Goal: Task Accomplishment & Management: Manage account settings

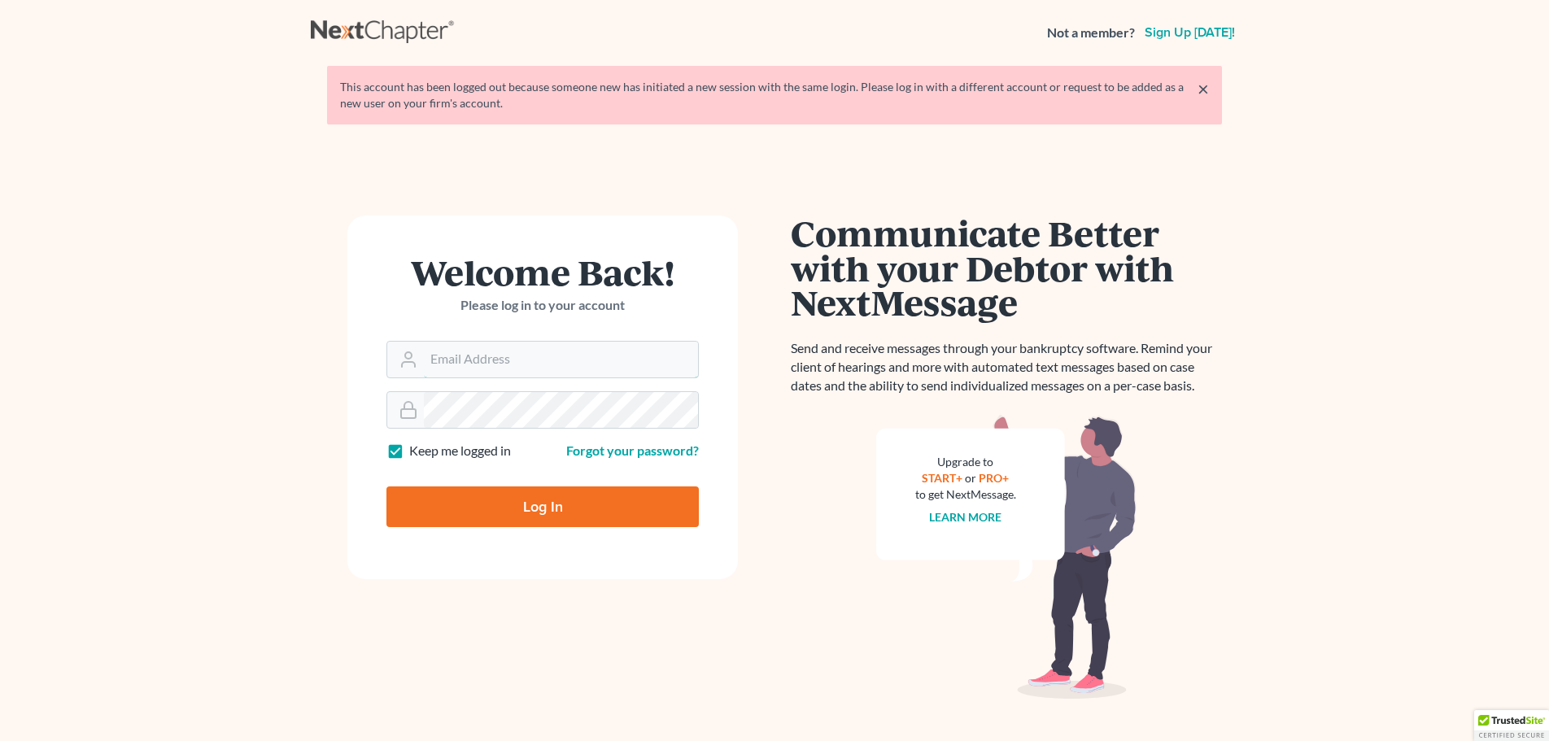
type input "jason@kinnairdlaw.com"
click at [568, 515] on input "Log In" at bounding box center [542, 506] width 312 height 41
type input "Thinking..."
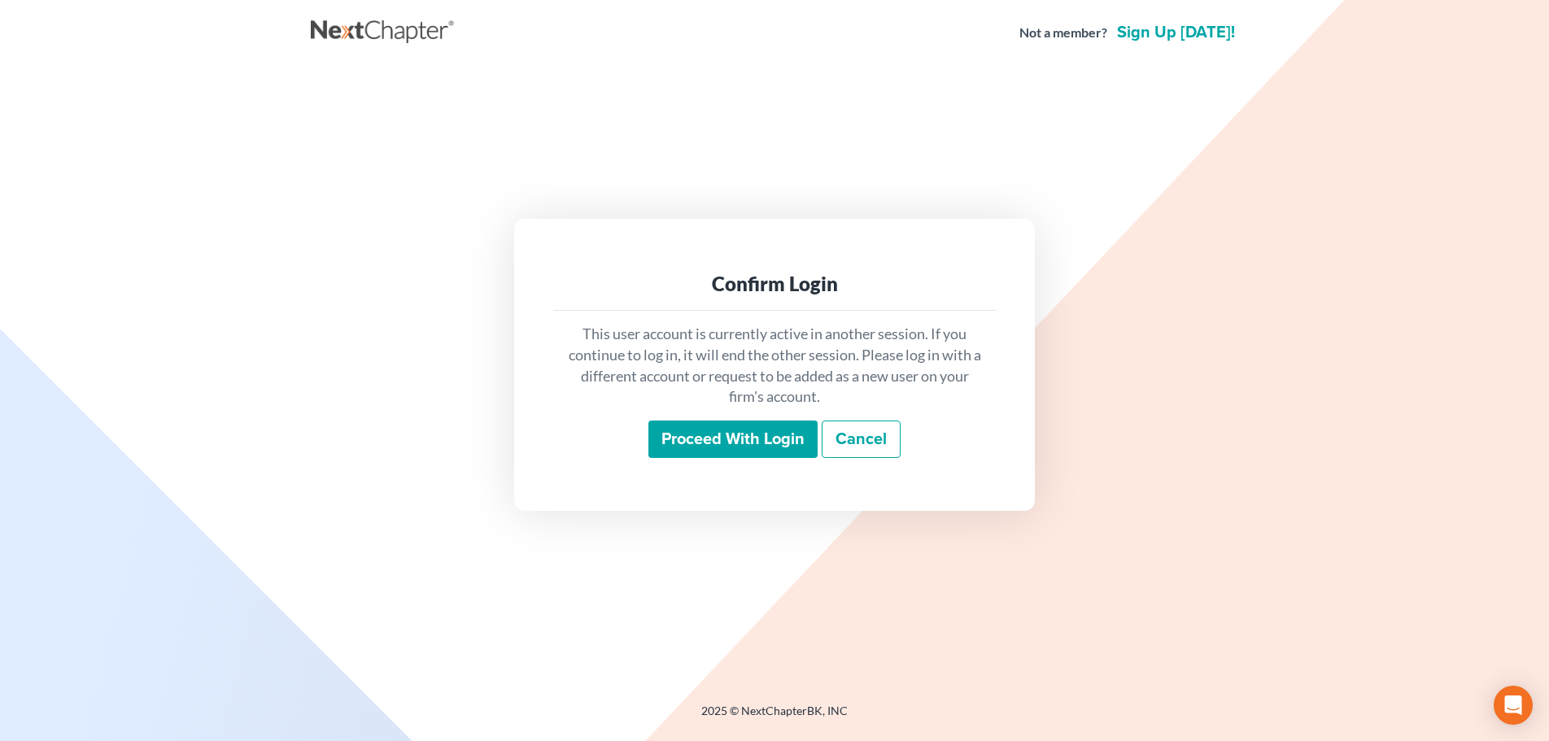
click at [736, 445] on input "Proceed with login" at bounding box center [732, 438] width 169 height 37
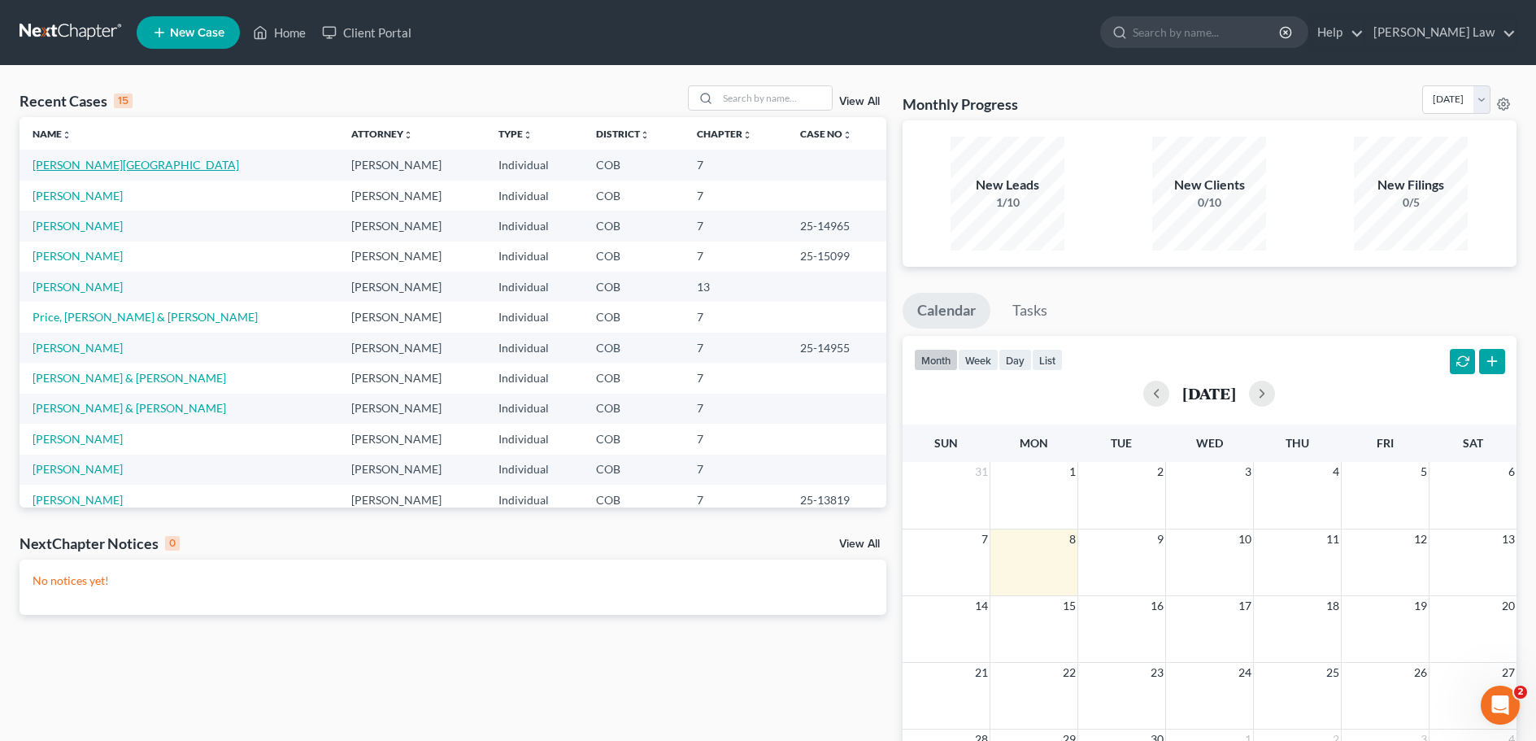
click at [84, 168] on link "[PERSON_NAME][GEOGRAPHIC_DATA]" at bounding box center [136, 165] width 207 height 14
select select "4"
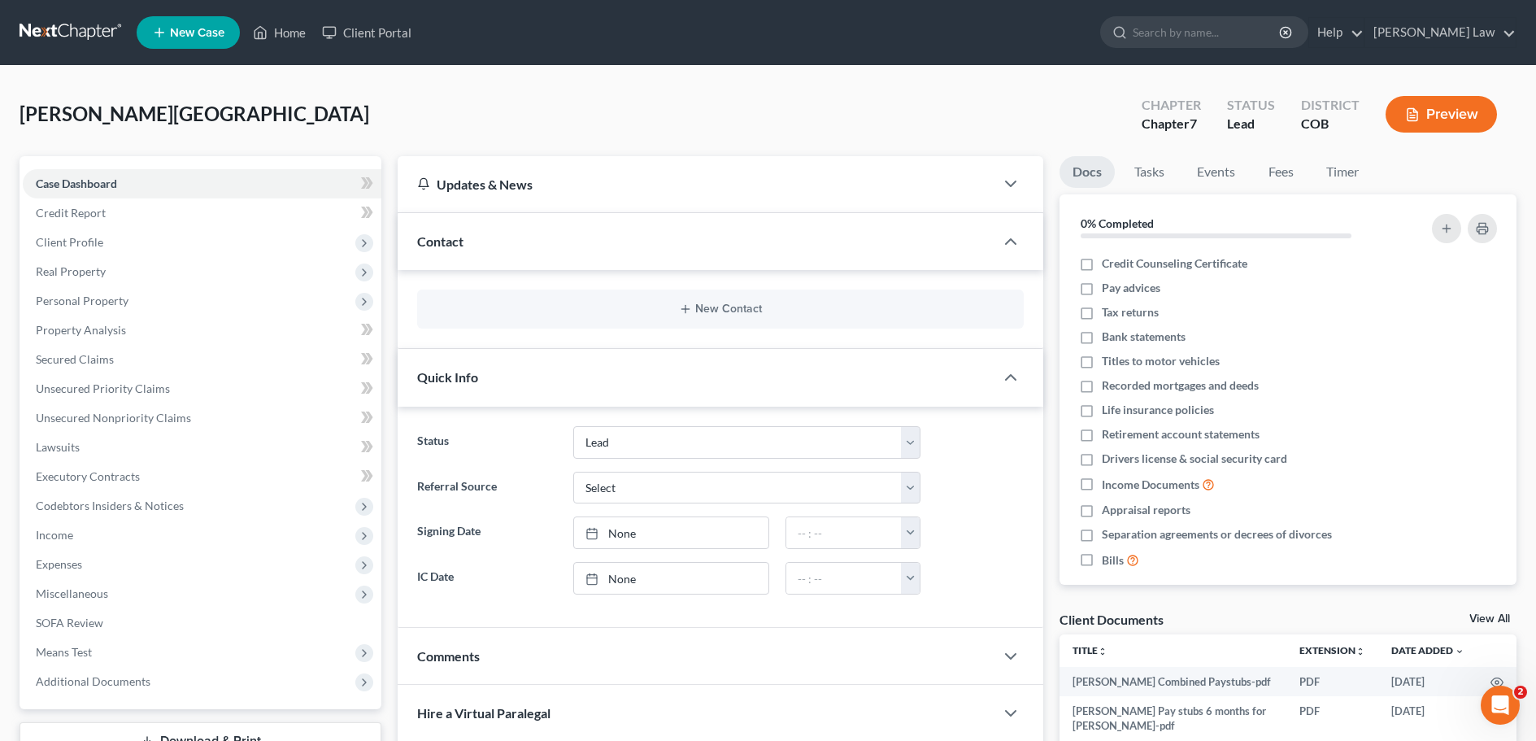
scroll to position [163, 0]
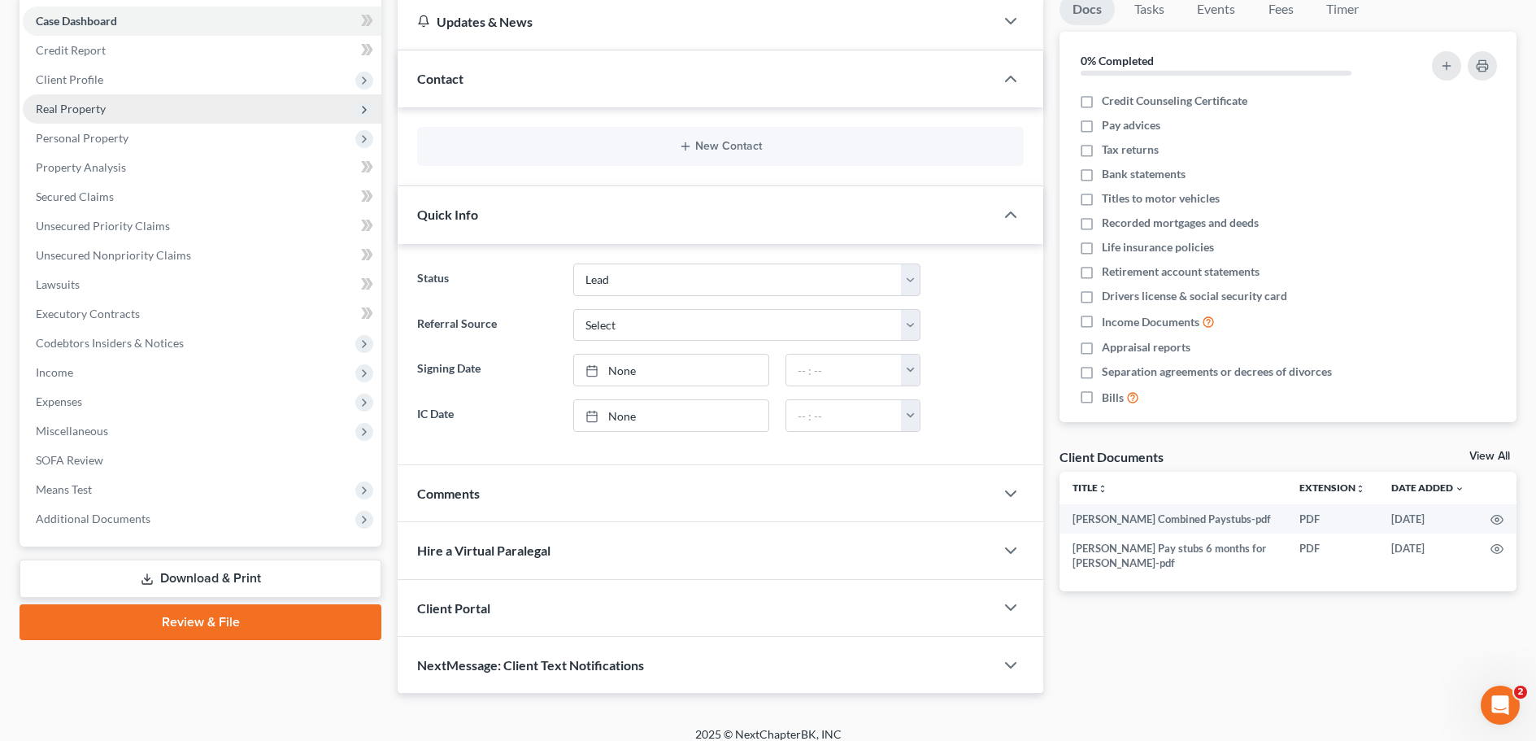
click at [79, 113] on span "Real Property" at bounding box center [71, 109] width 70 height 14
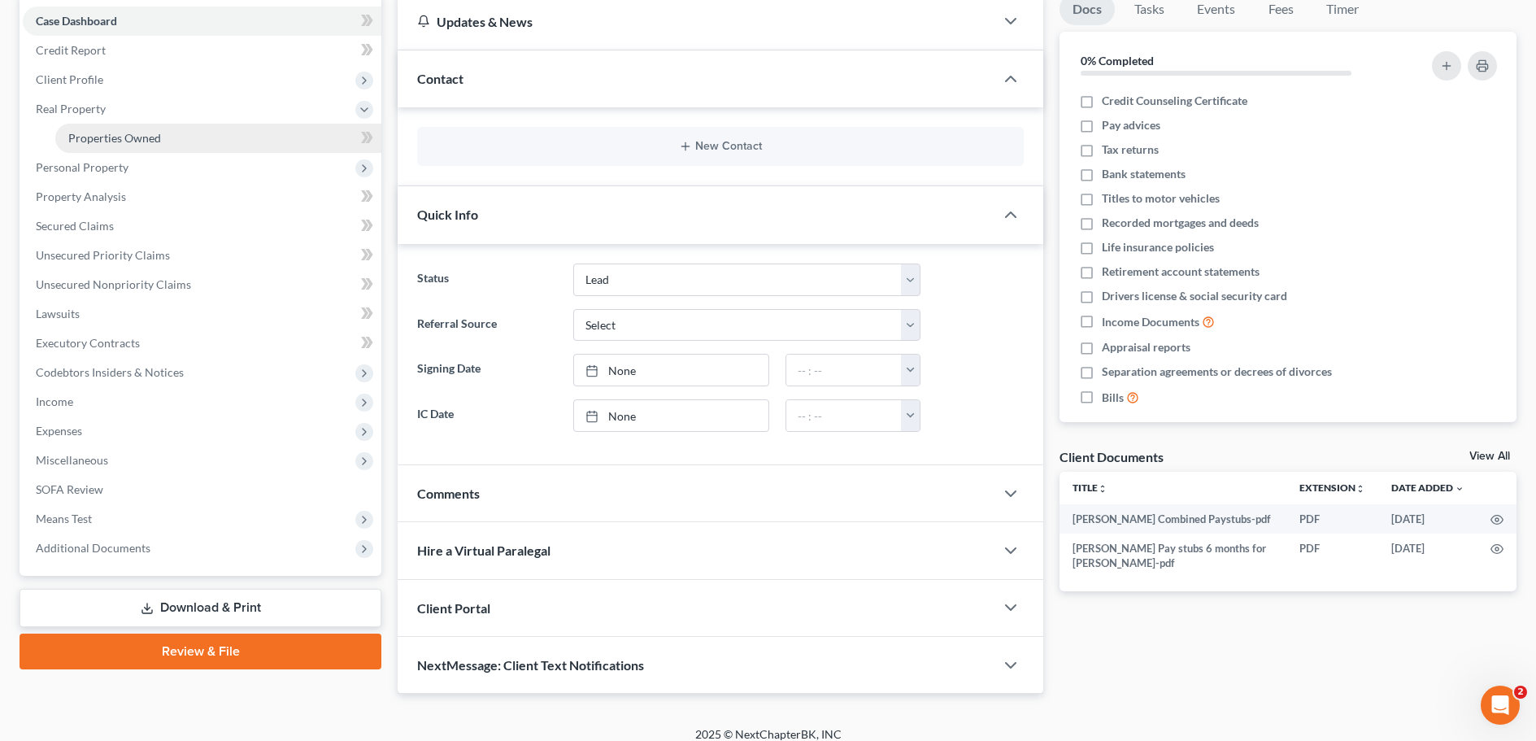
click at [97, 135] on span "Properties Owned" at bounding box center [114, 138] width 93 height 14
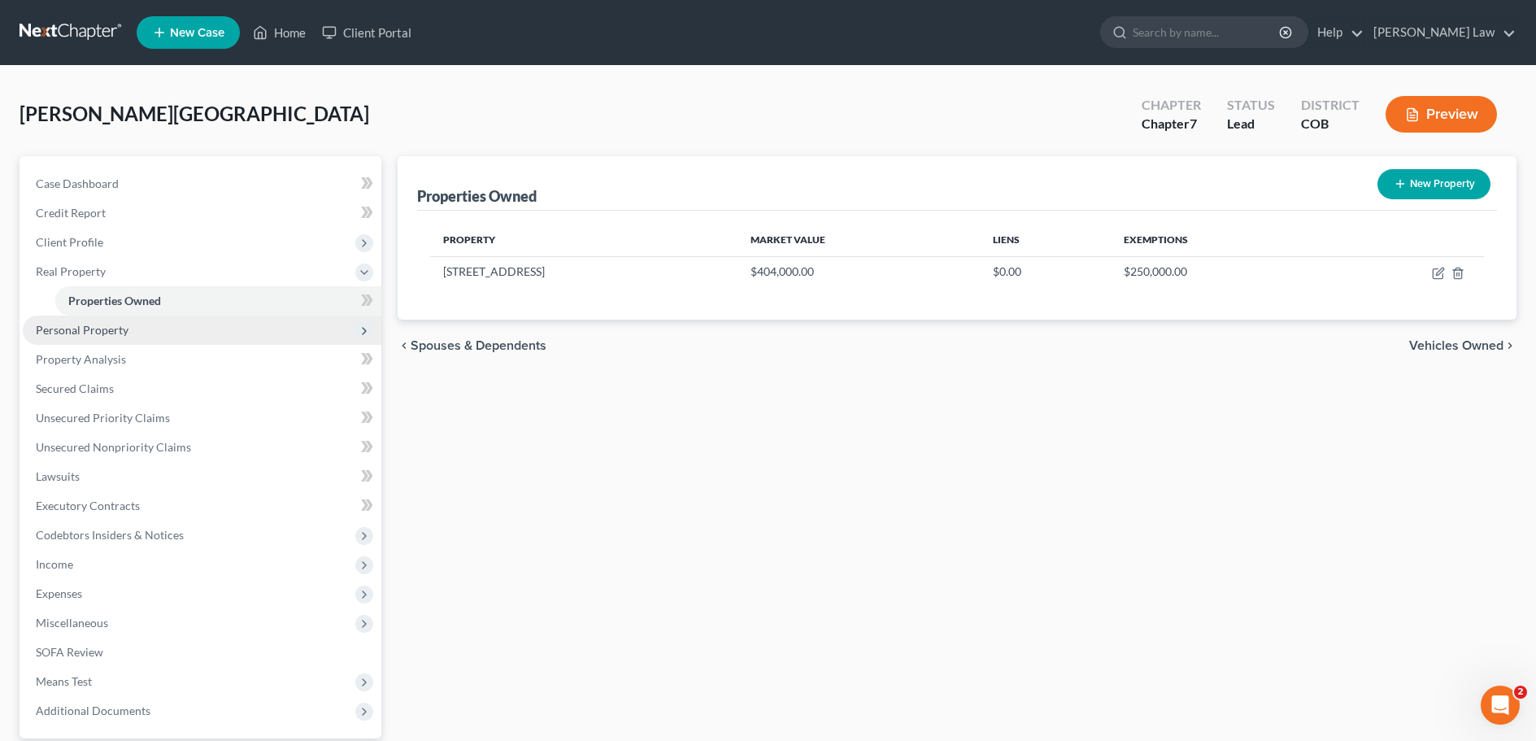
click at [76, 326] on span "Personal Property" at bounding box center [82, 330] width 93 height 14
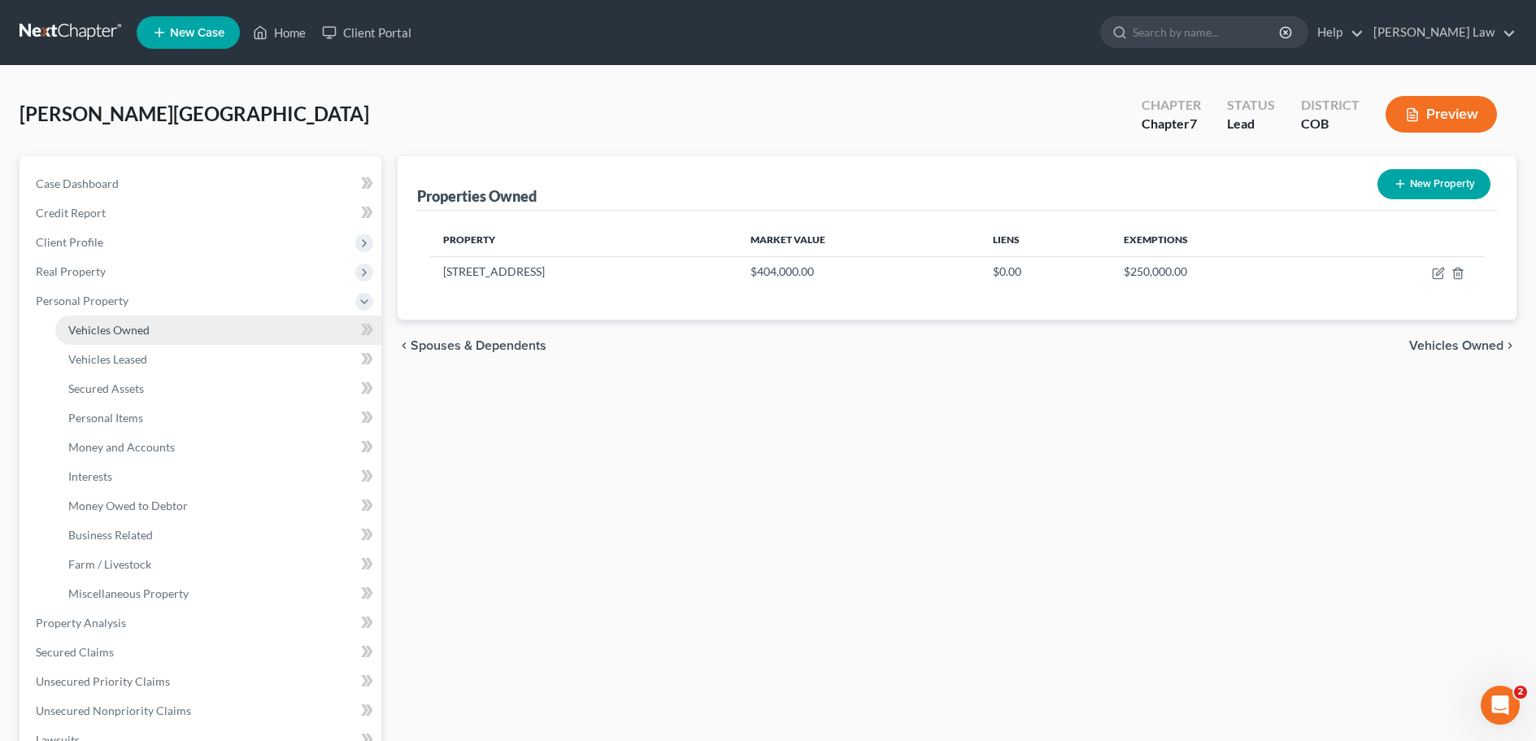
click at [105, 338] on link "Vehicles Owned" at bounding box center [218, 330] width 326 height 29
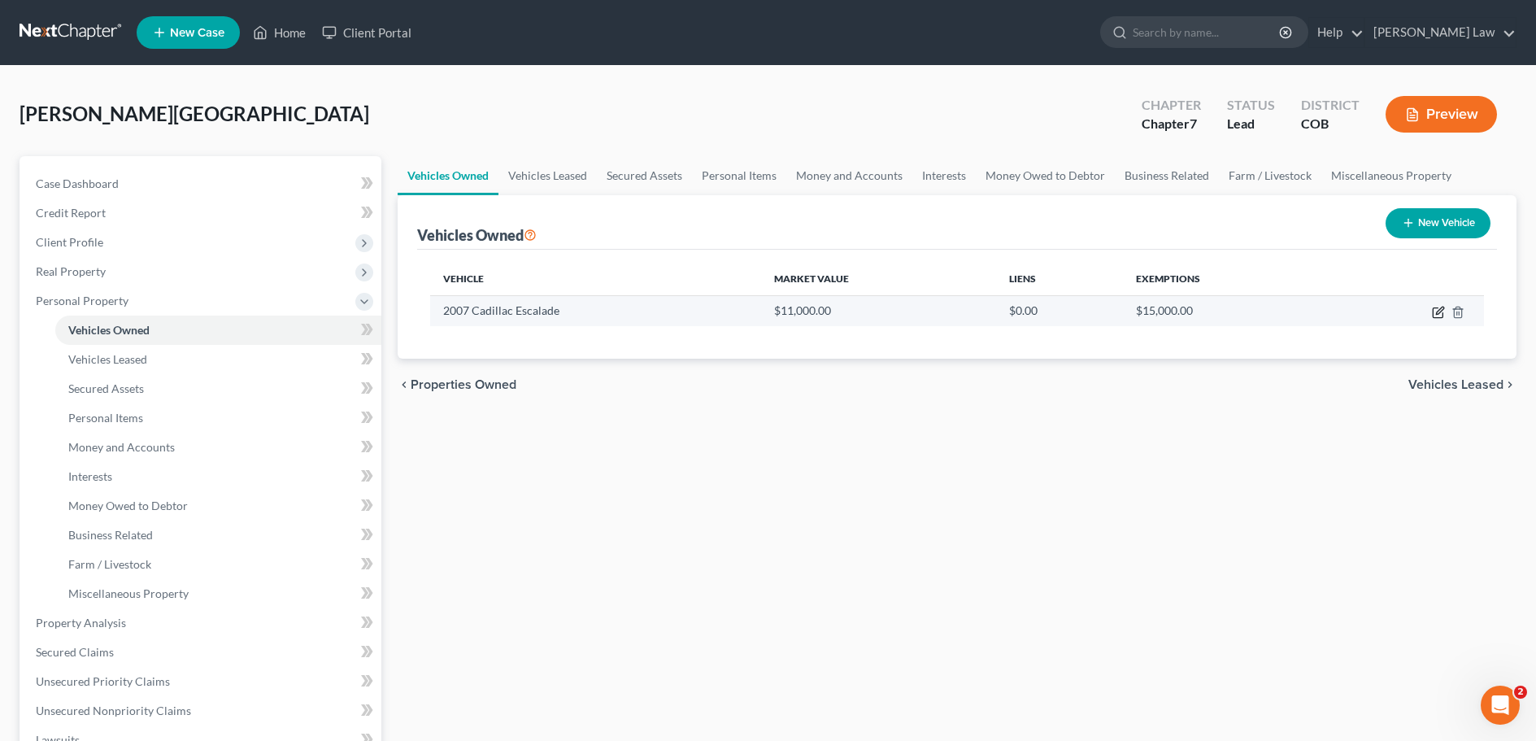
click at [1434, 312] on icon "button" at bounding box center [1438, 313] width 10 height 10
select select "0"
select select "19"
select select "3"
select select "0"
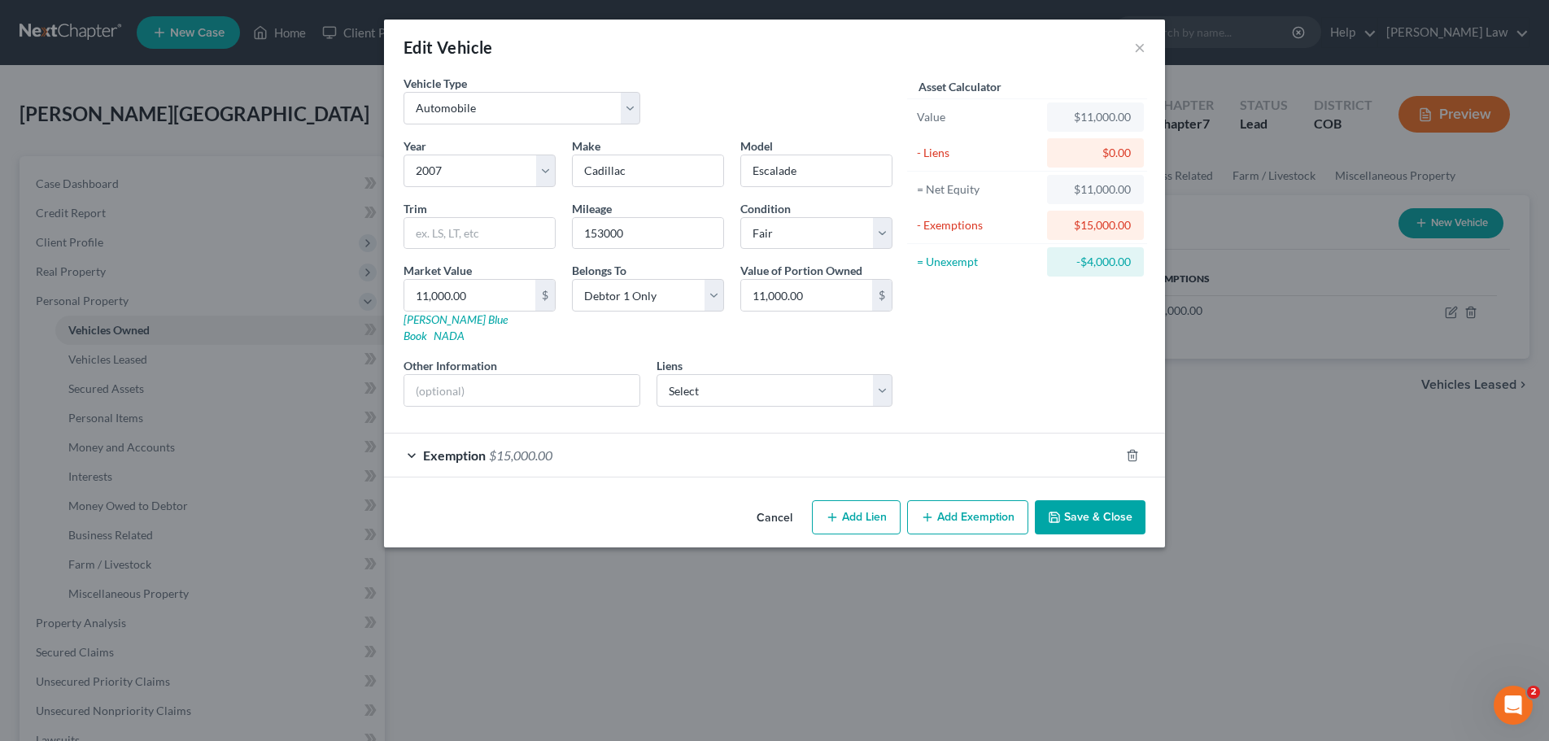
click at [534, 595] on div "Edit Vehicle × Vehicle Type Select Automobile Truck Trailer Watercraft Aircraft…" at bounding box center [774, 370] width 1549 height 741
click at [1139, 54] on button "×" at bounding box center [1139, 47] width 11 height 20
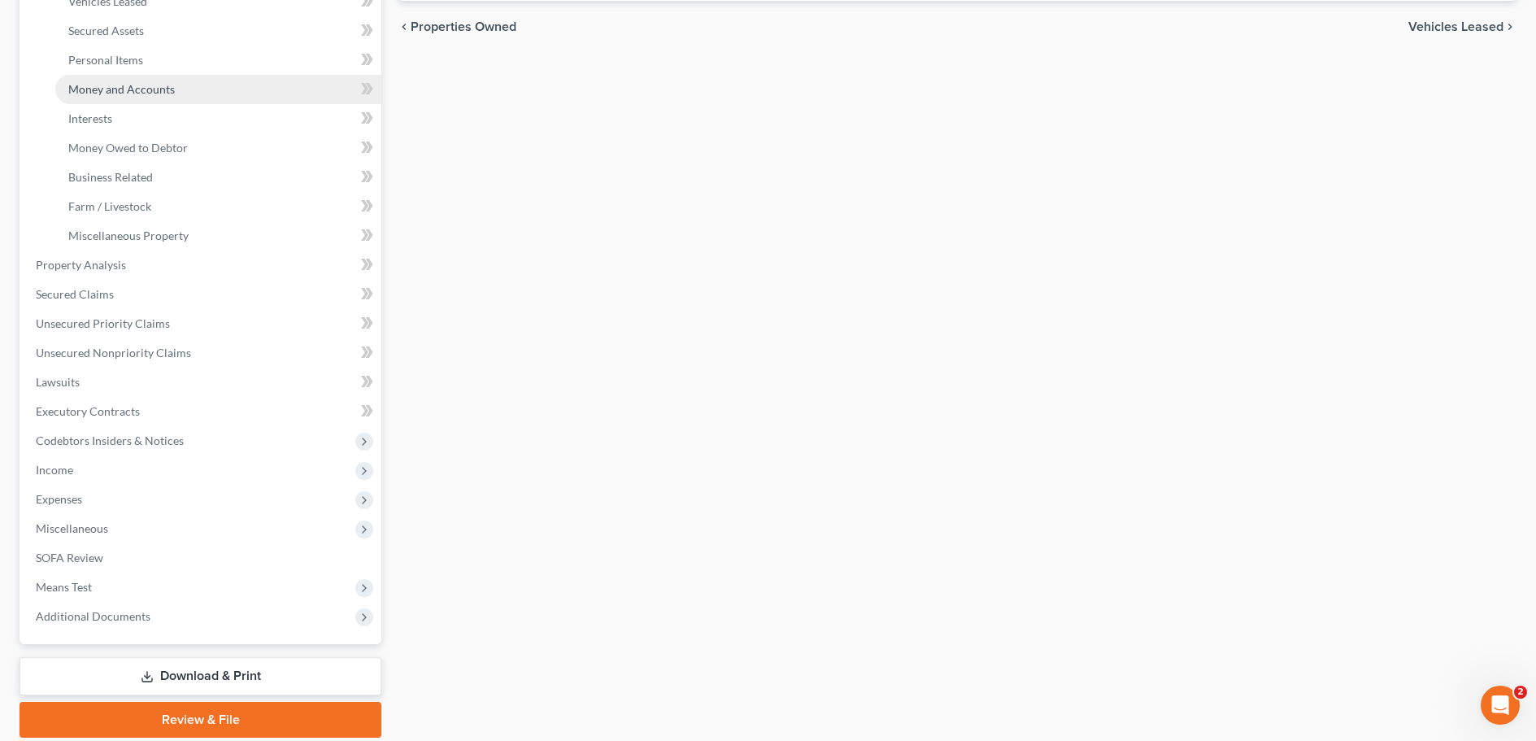
scroll to position [407, 0]
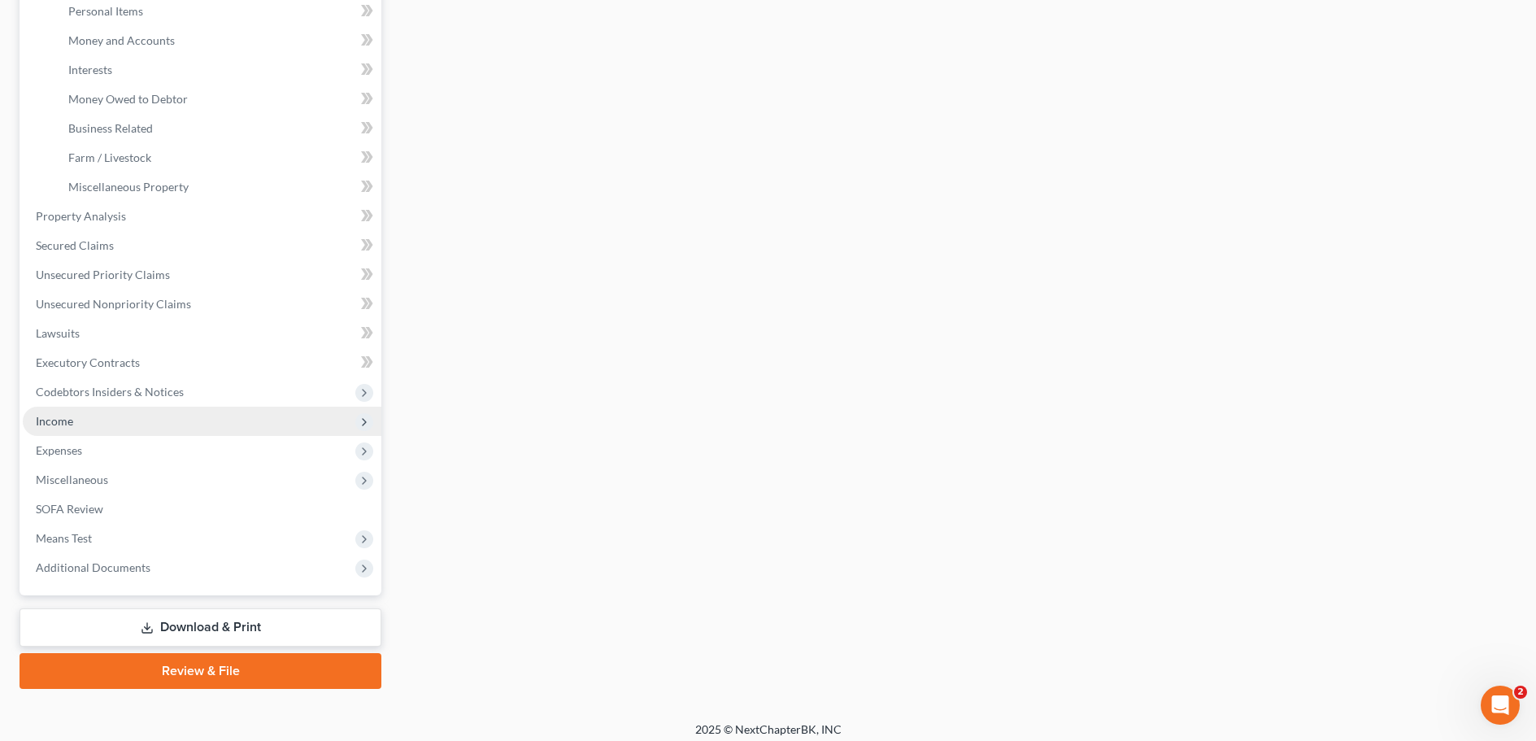
click at [58, 424] on span "Income" at bounding box center [54, 421] width 37 height 14
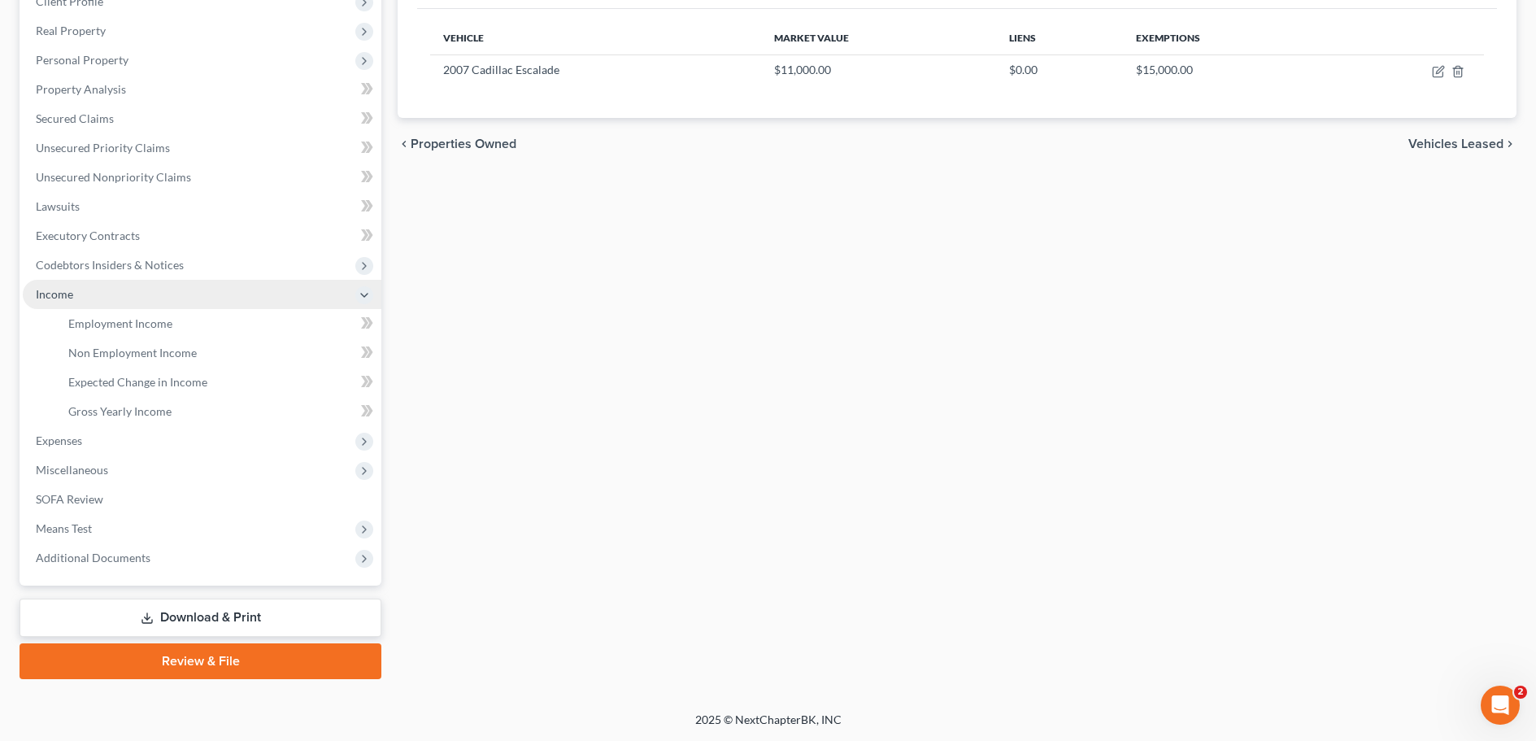
scroll to position [241, 0]
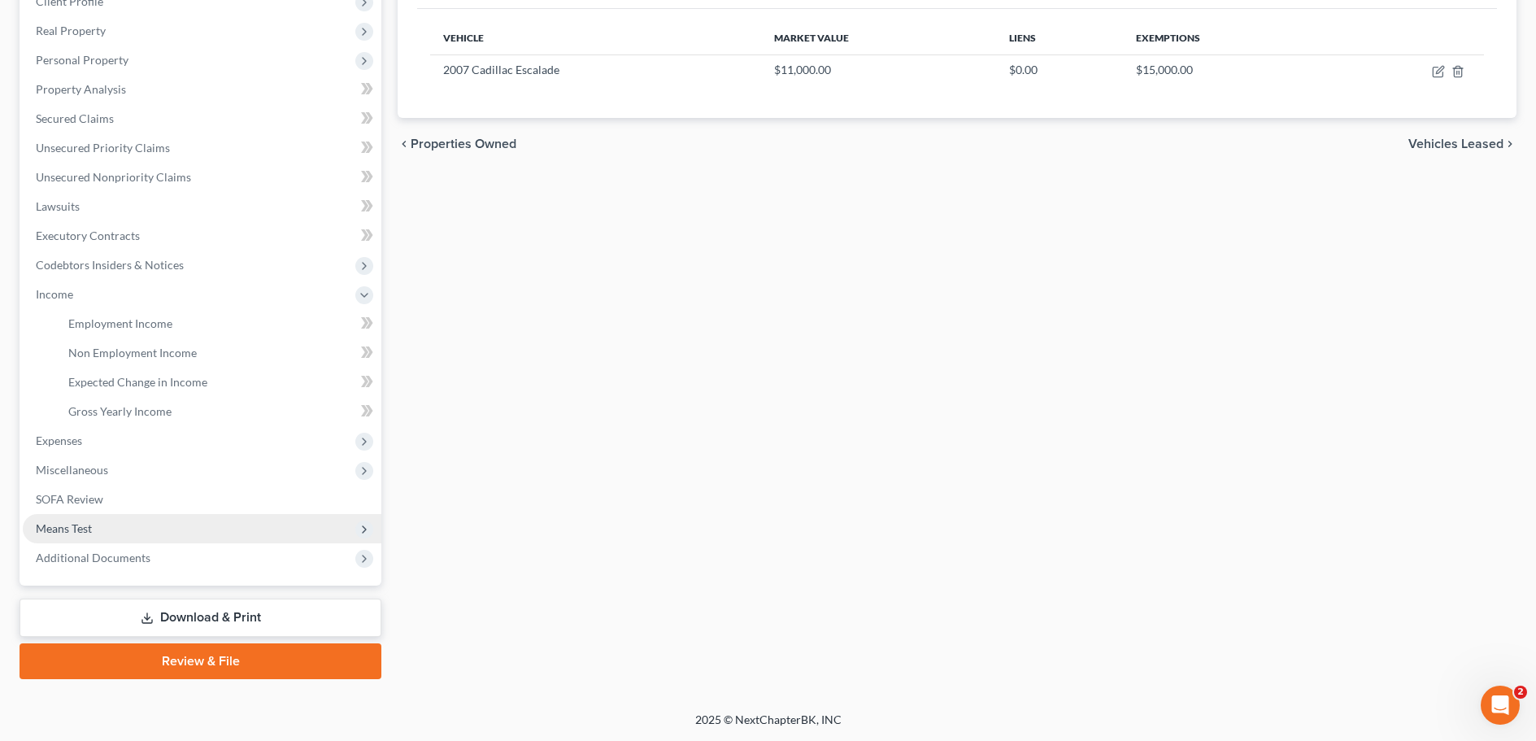
click at [61, 525] on span "Means Test" at bounding box center [64, 528] width 56 height 14
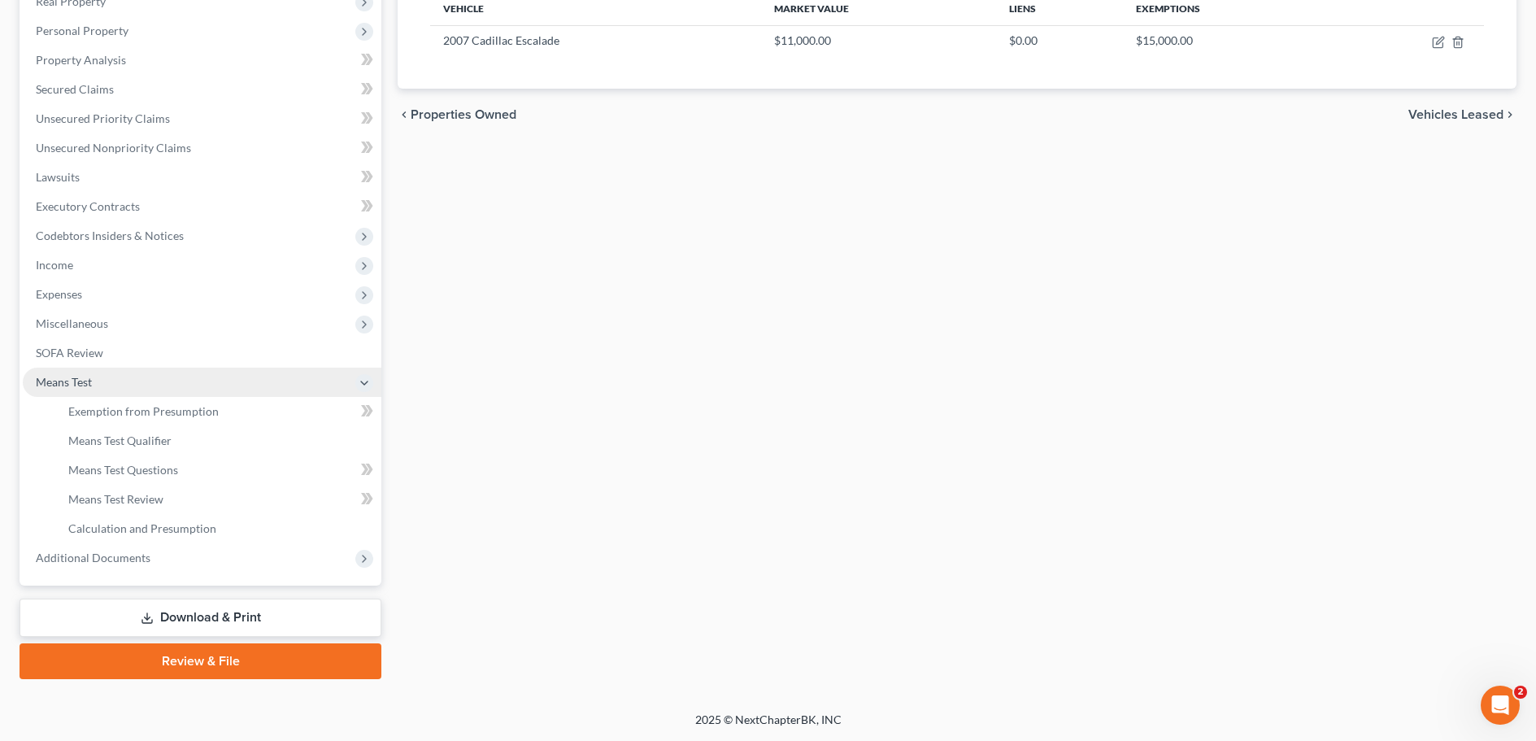
scroll to position [270, 0]
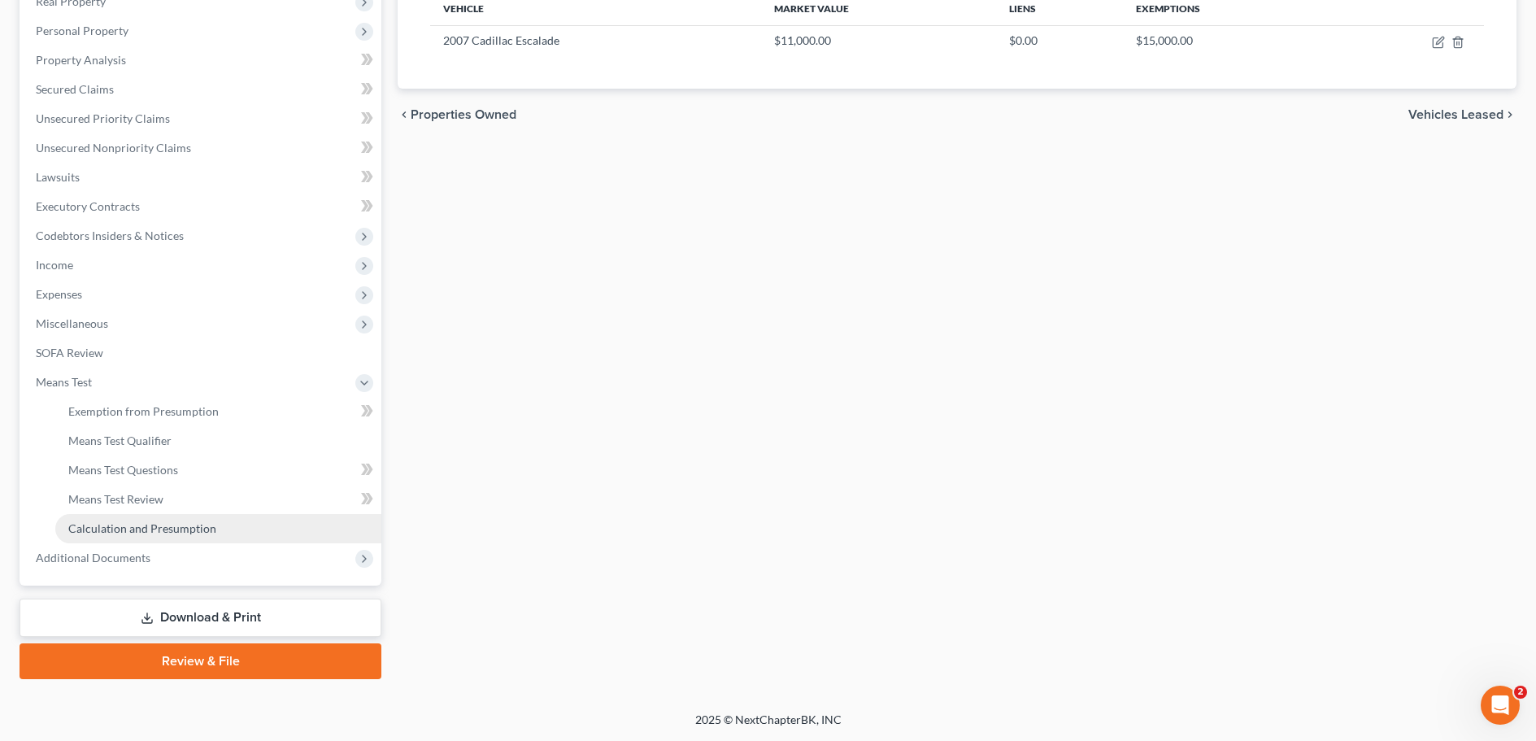
click at [142, 528] on span "Calculation and Presumption" at bounding box center [142, 528] width 148 height 14
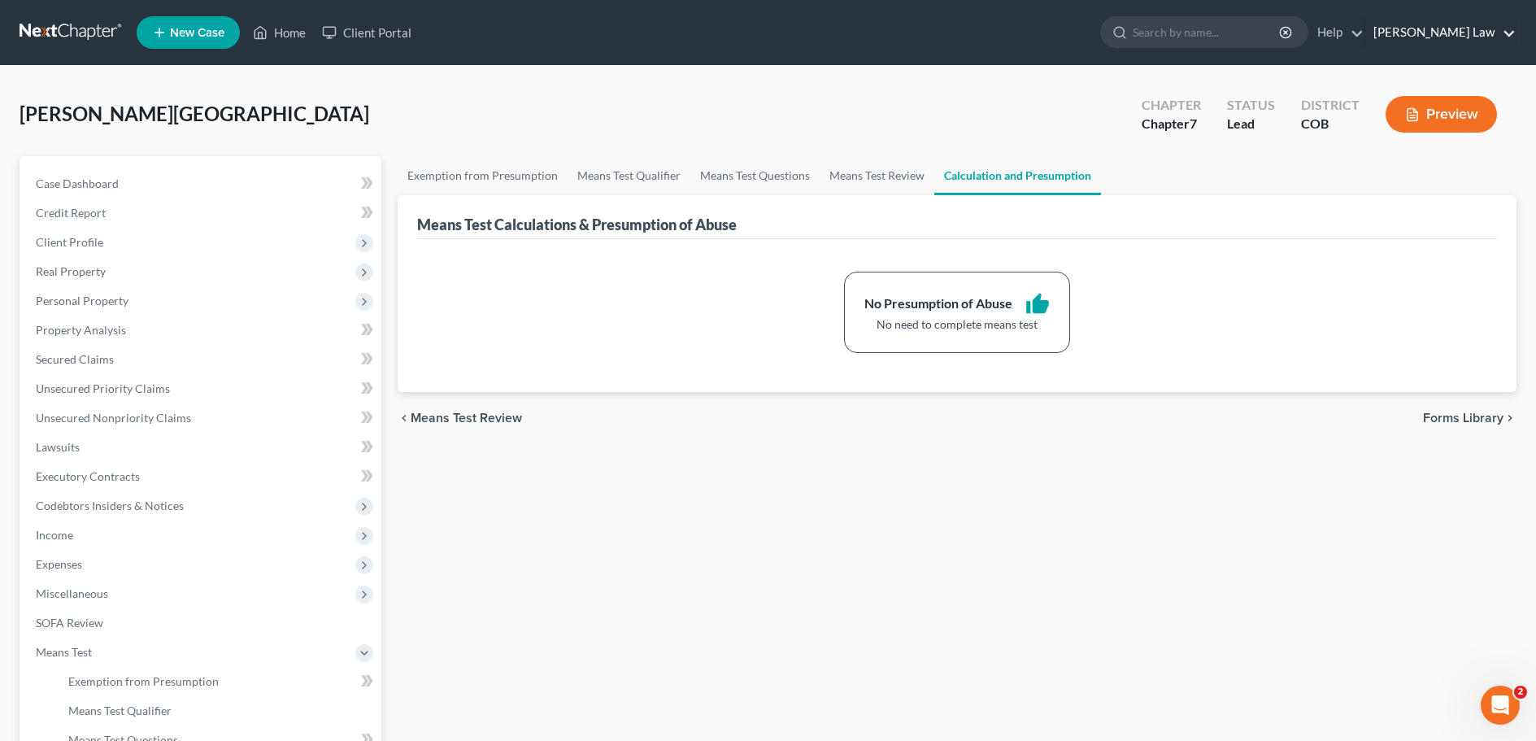
click at [1461, 33] on link "[PERSON_NAME] Law" at bounding box center [1441, 32] width 150 height 29
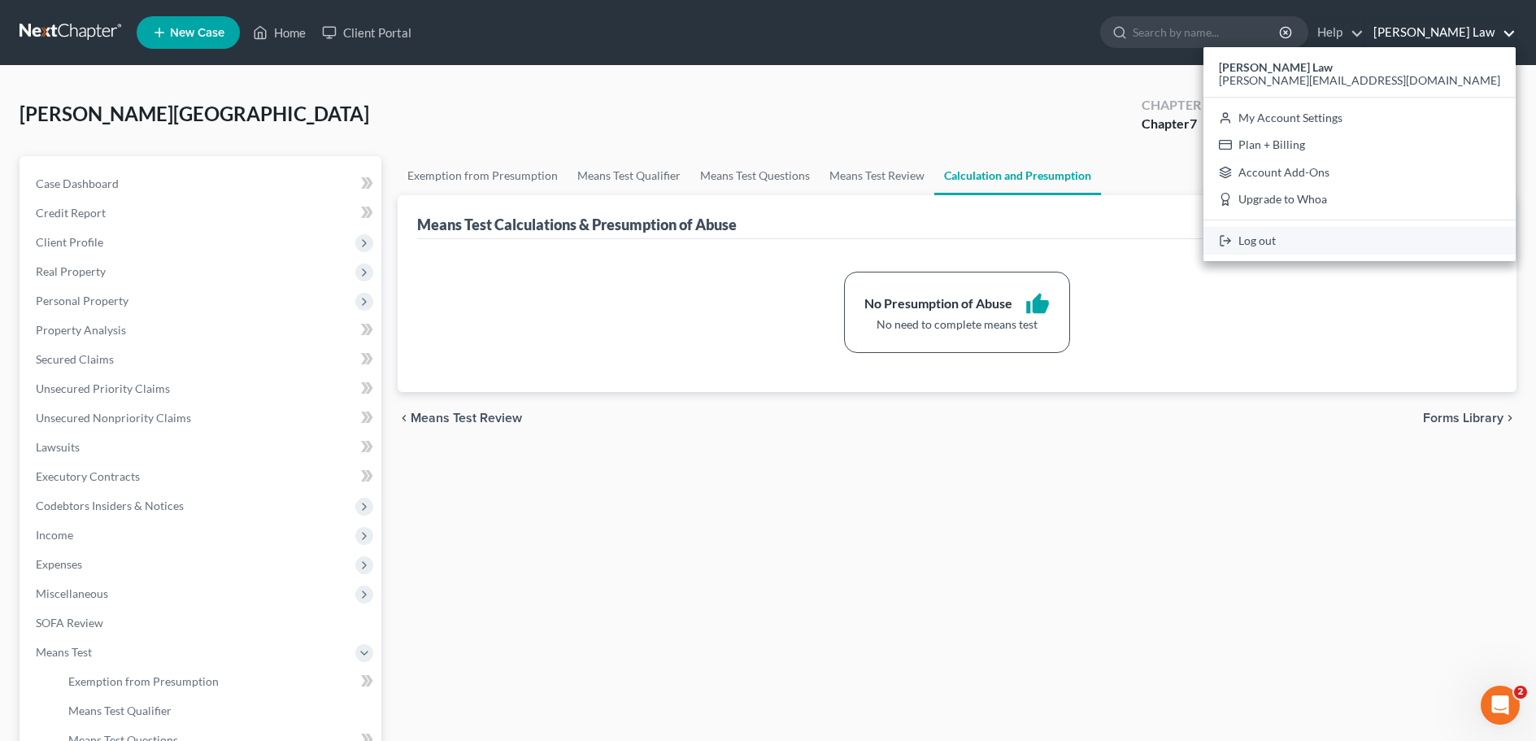
click at [1413, 239] on link "Log out" at bounding box center [1360, 241] width 312 height 28
